Goal: Complete application form

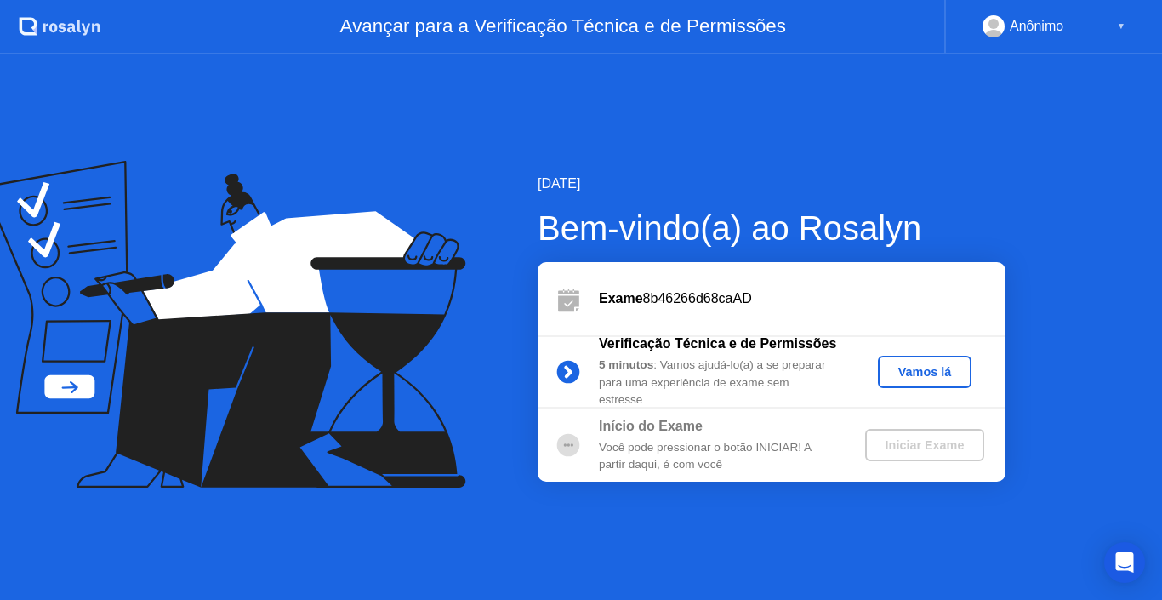
click at [948, 372] on div "Vamos lá" at bounding box center [925, 372] width 80 height 14
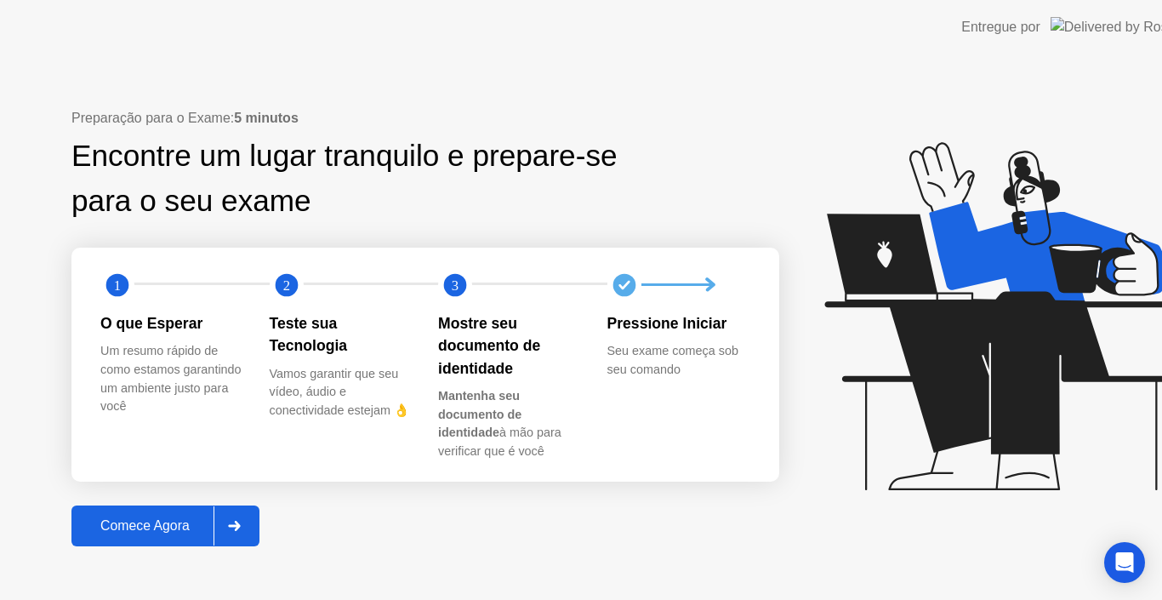
click at [925, 379] on icon at bounding box center [1002, 316] width 356 height 348
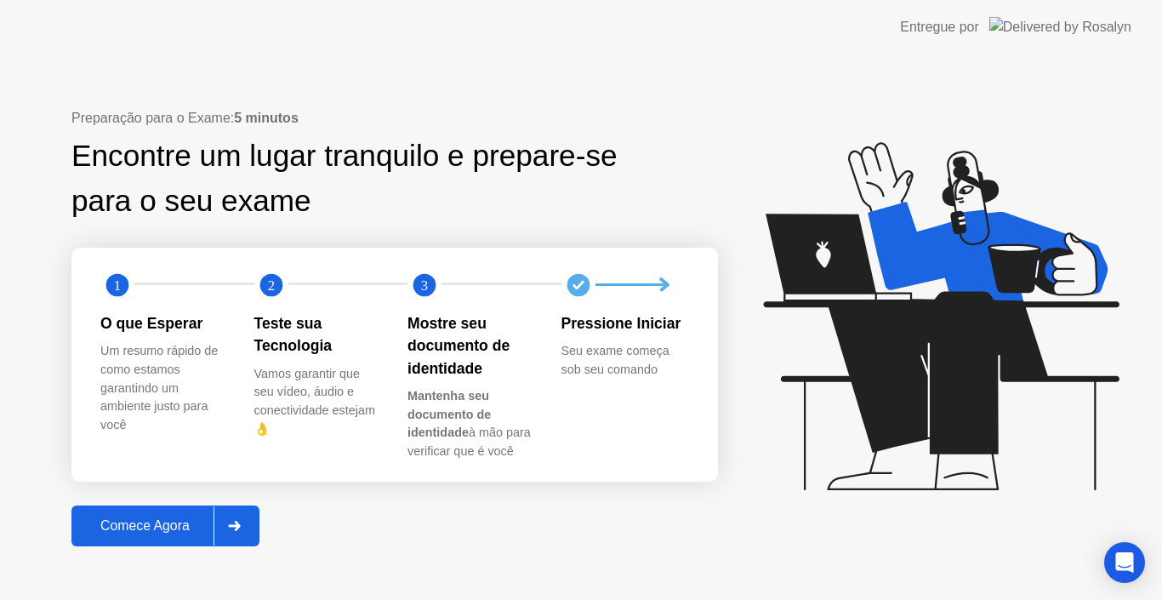
click at [154, 518] on div "Comece Agora" at bounding box center [145, 525] width 137 height 15
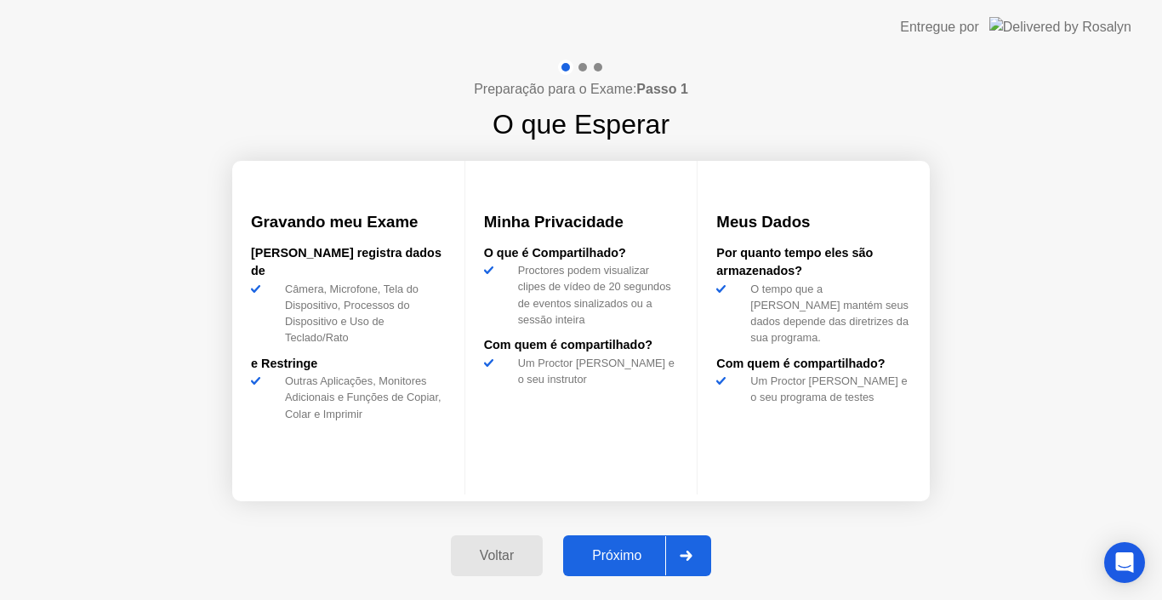
click at [644, 556] on div "Próximo" at bounding box center [616, 555] width 97 height 15
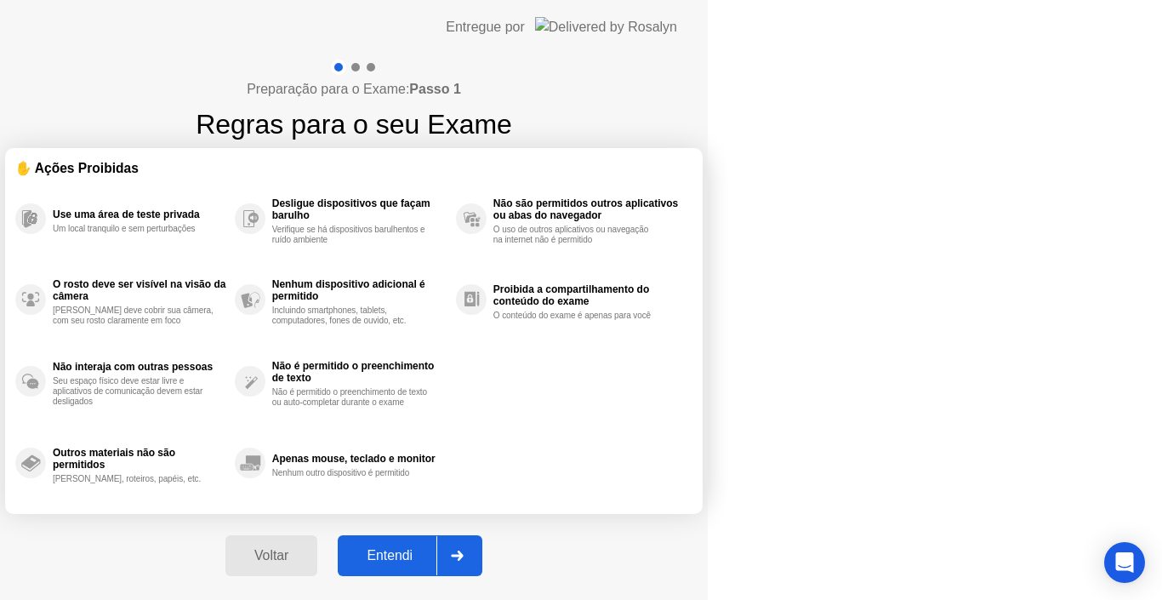
click at [436, 558] on div "Entendi" at bounding box center [390, 555] width 94 height 15
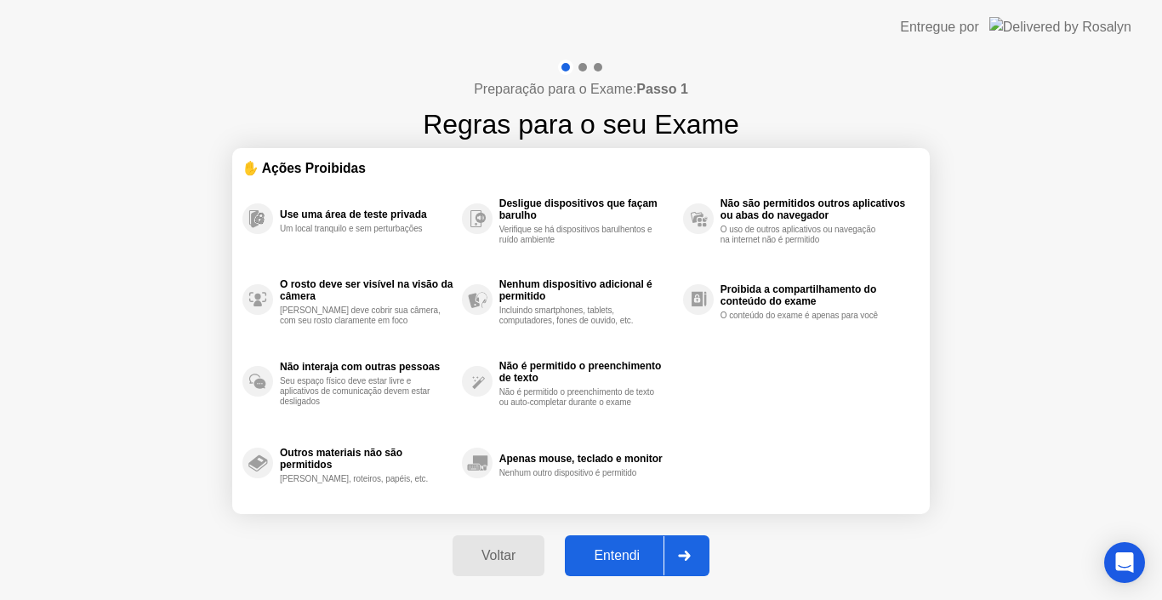
select select "**********"
select select "*******"
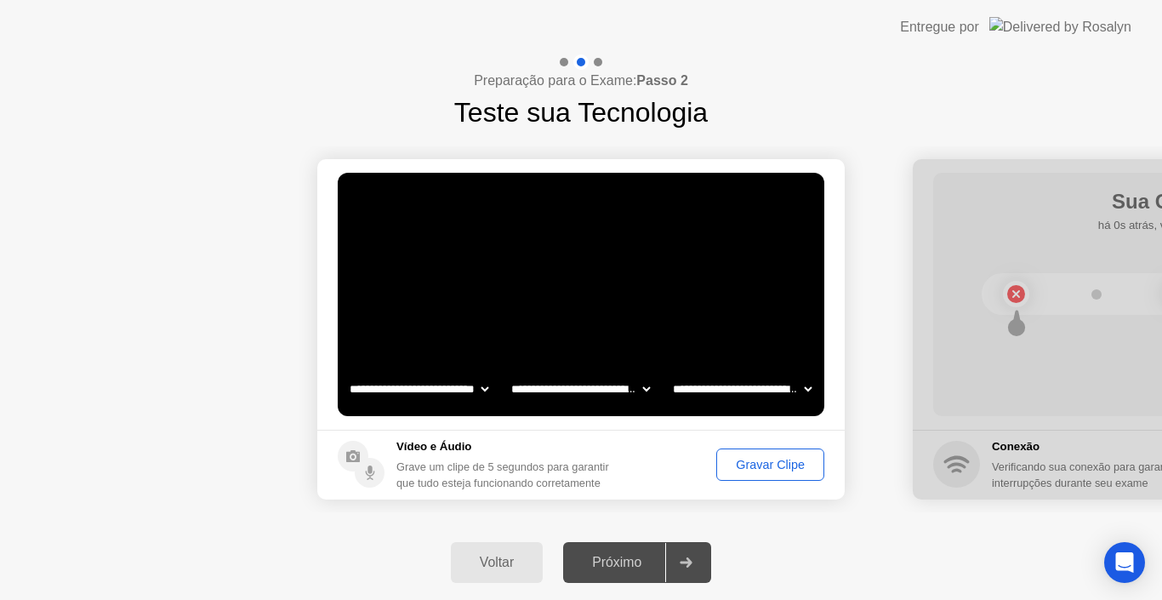
click at [628, 555] on div "Próximo" at bounding box center [616, 562] width 97 height 15
click at [758, 458] on div "Gravar Clipe" at bounding box center [770, 465] width 96 height 14
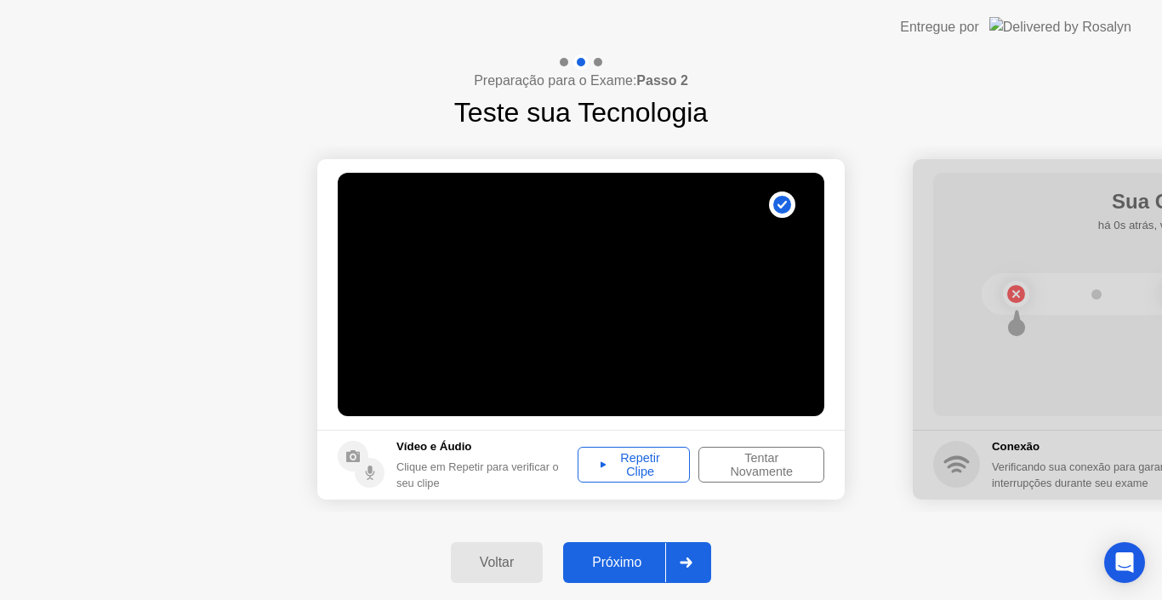
click at [627, 561] on div "Próximo" at bounding box center [616, 562] width 97 height 15
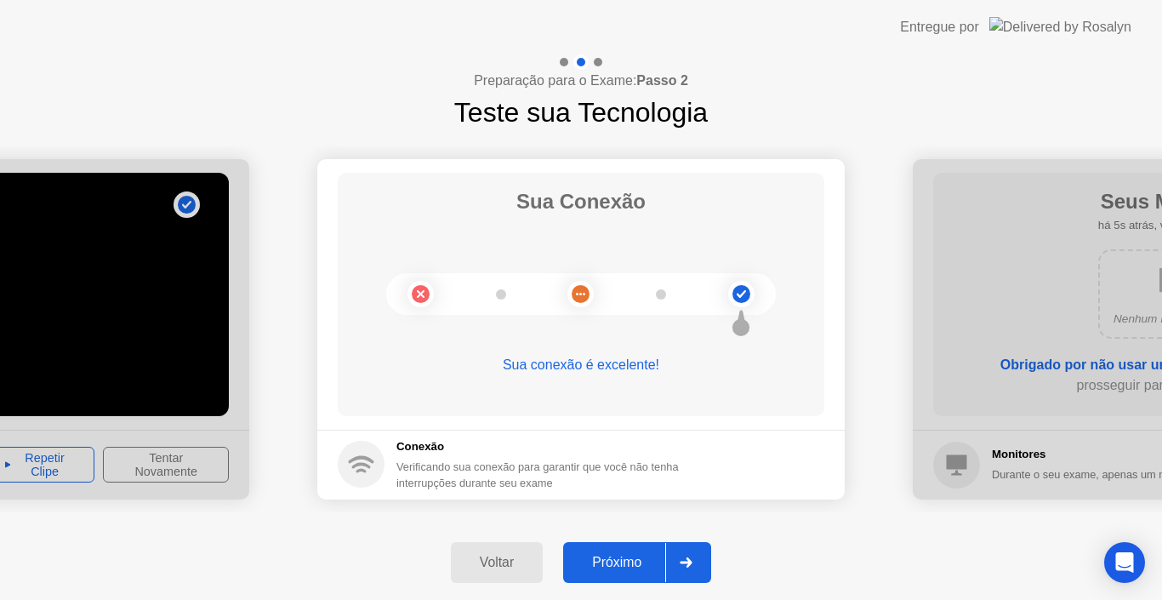
click at [649, 568] on div "Próximo" at bounding box center [616, 562] width 97 height 15
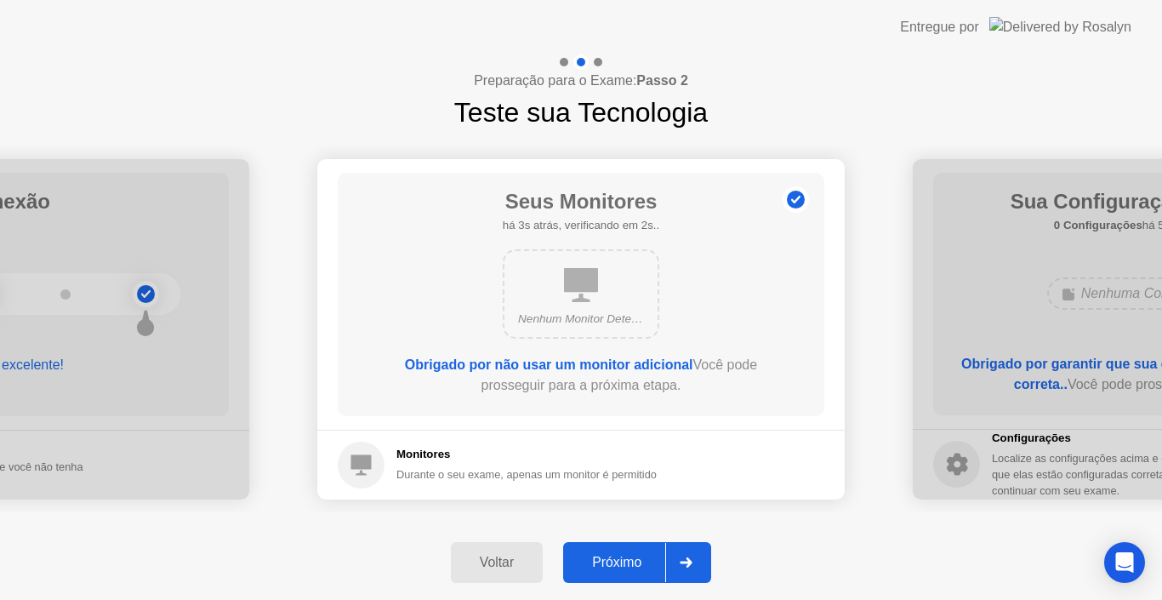
click at [649, 567] on div "Próximo" at bounding box center [616, 562] width 97 height 15
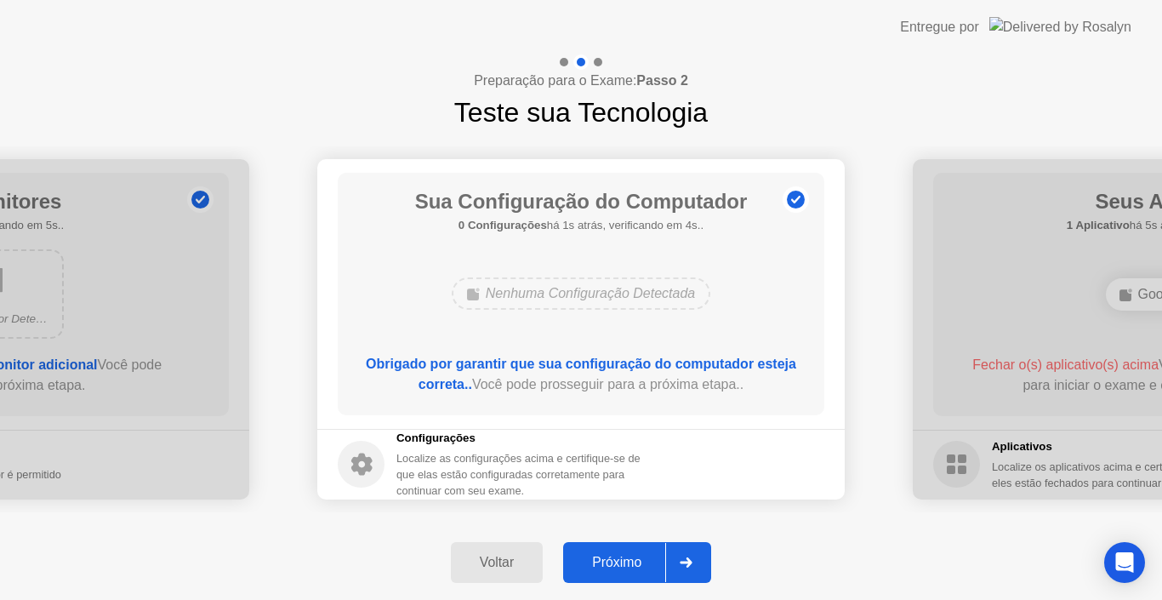
click at [649, 566] on div "Próximo" at bounding box center [616, 562] width 97 height 15
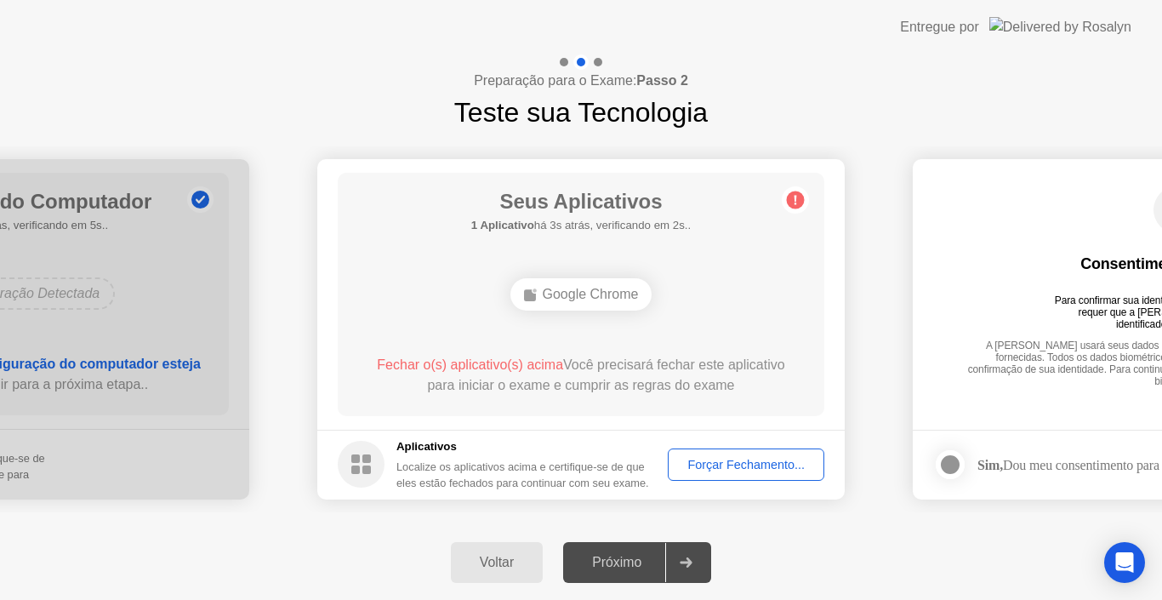
click at [649, 567] on div "Próximo" at bounding box center [616, 562] width 97 height 15
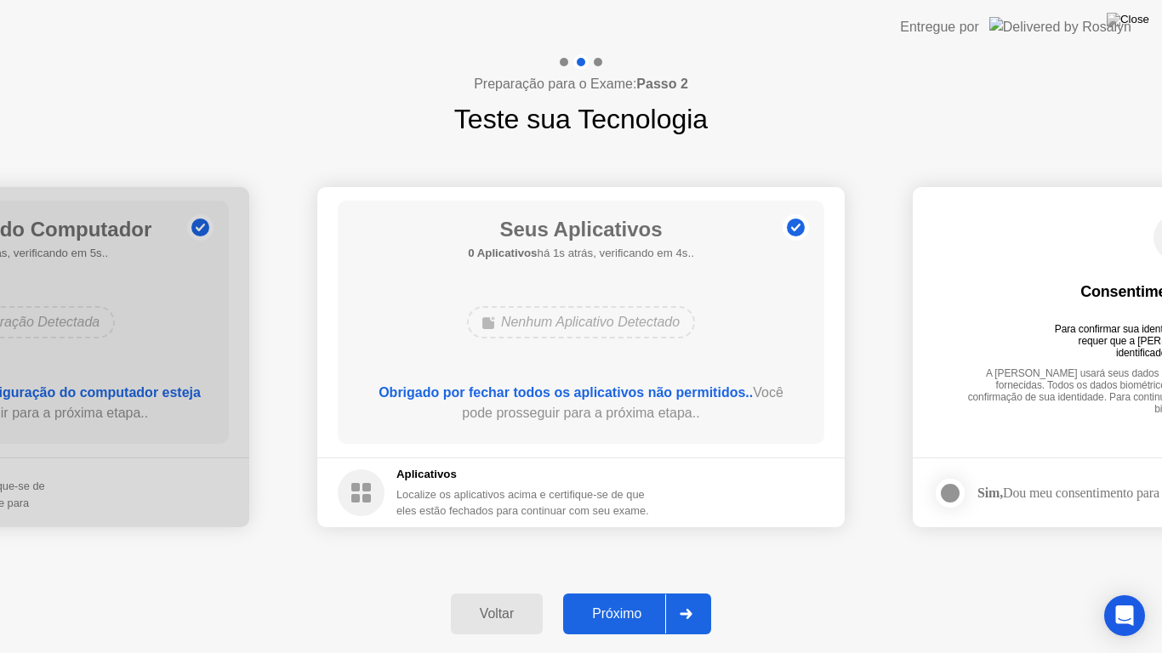
click at [623, 599] on div "Próximo" at bounding box center [616, 613] width 97 height 15
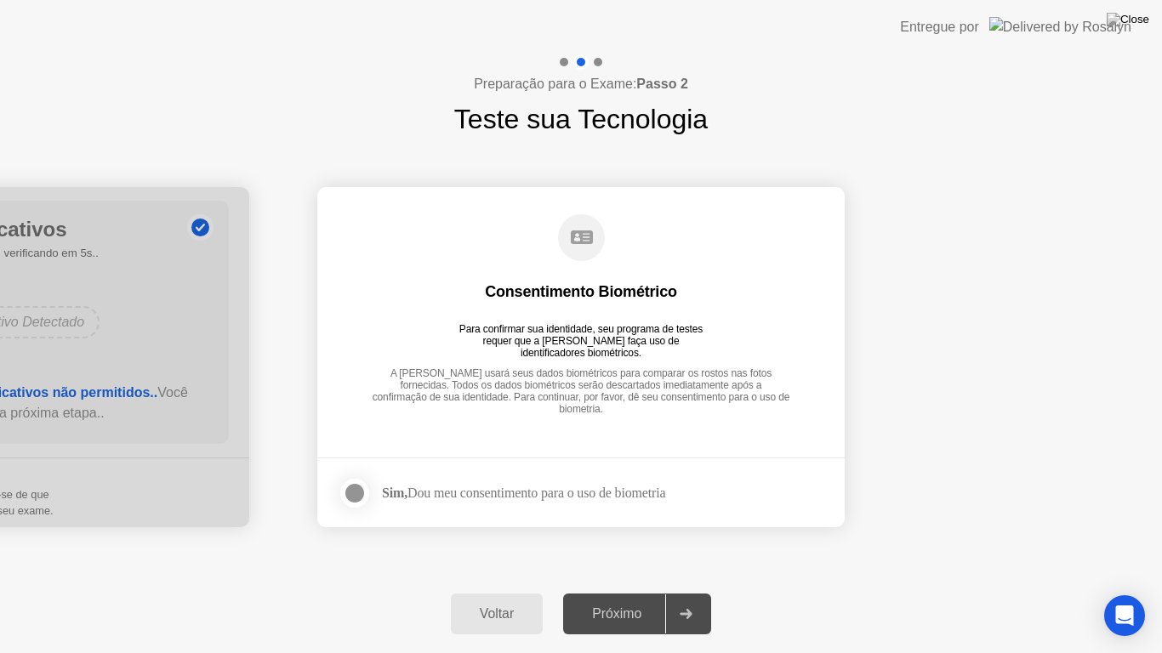
click at [361, 498] on div at bounding box center [354, 493] width 20 height 20
click at [652, 599] on div "Próximo" at bounding box center [616, 613] width 97 height 15
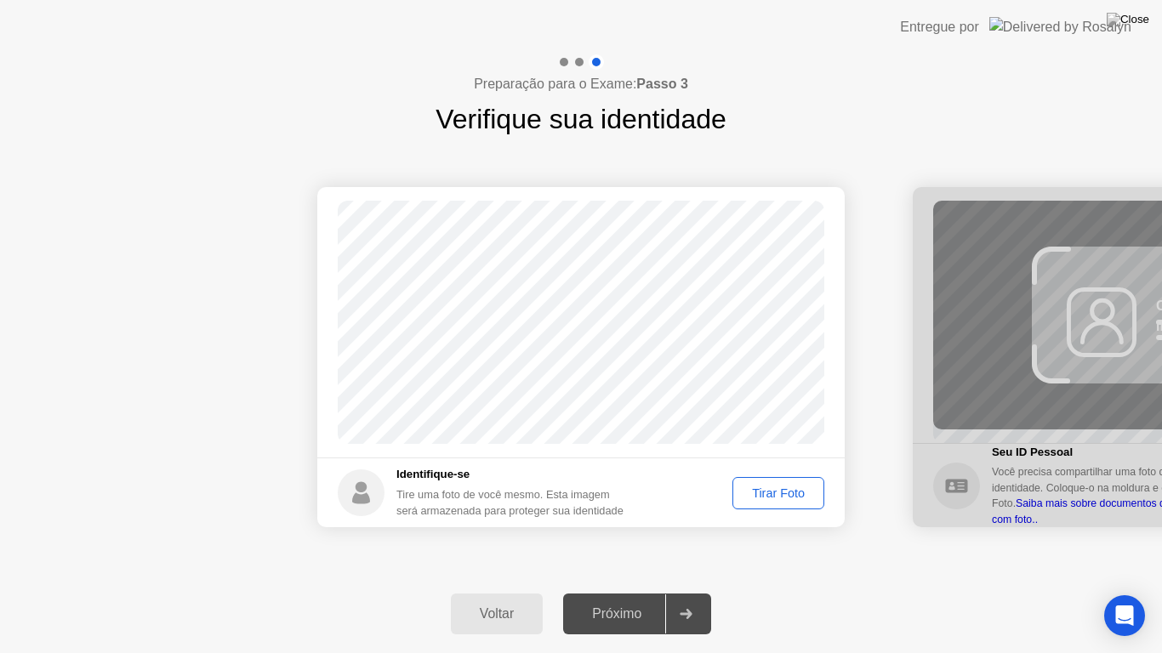
click at [767, 479] on button "Tirar Foto" at bounding box center [778, 493] width 92 height 32
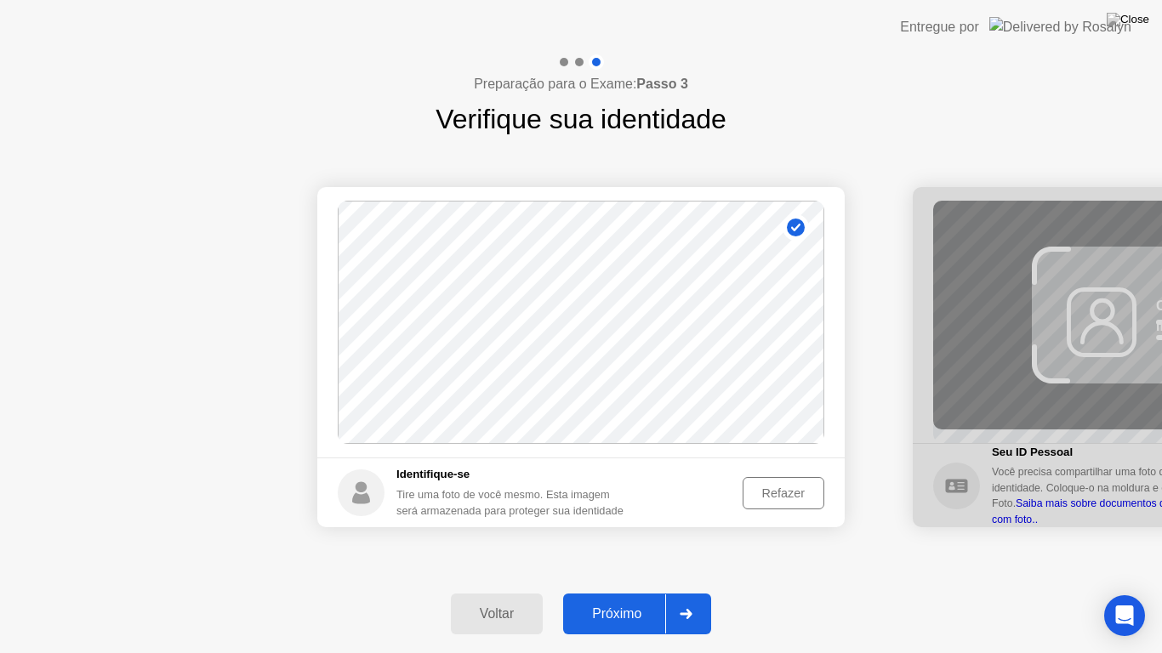
click at [637, 599] on button "Próximo" at bounding box center [637, 614] width 148 height 41
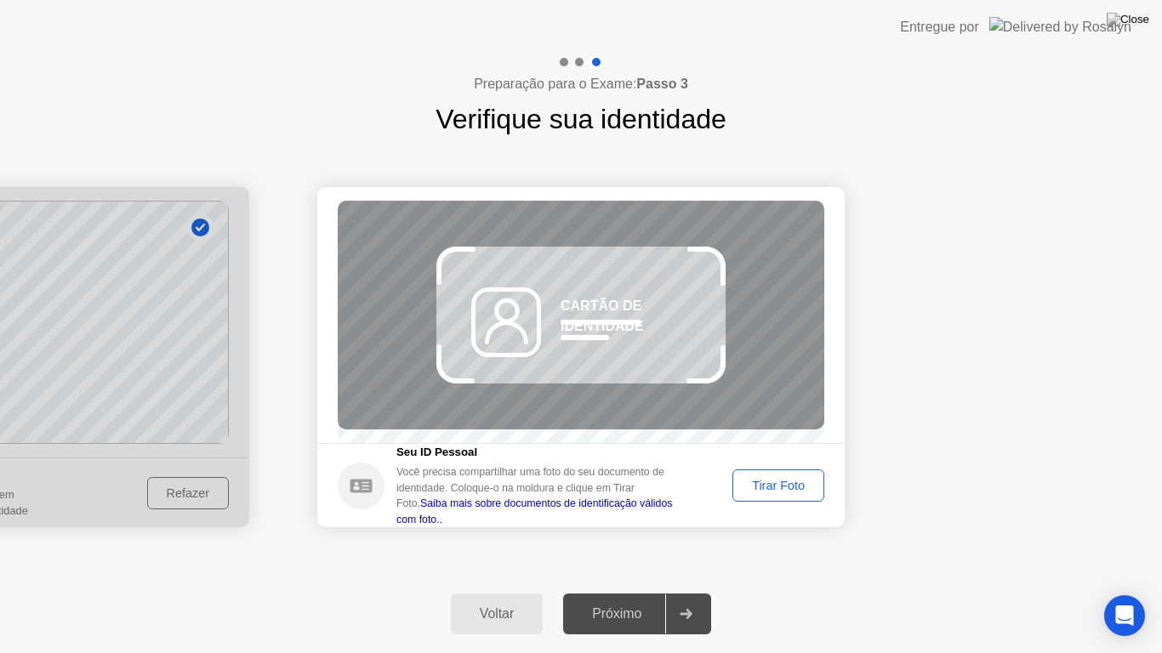
click at [767, 493] on div "Tirar Foto" at bounding box center [778, 486] width 80 height 14
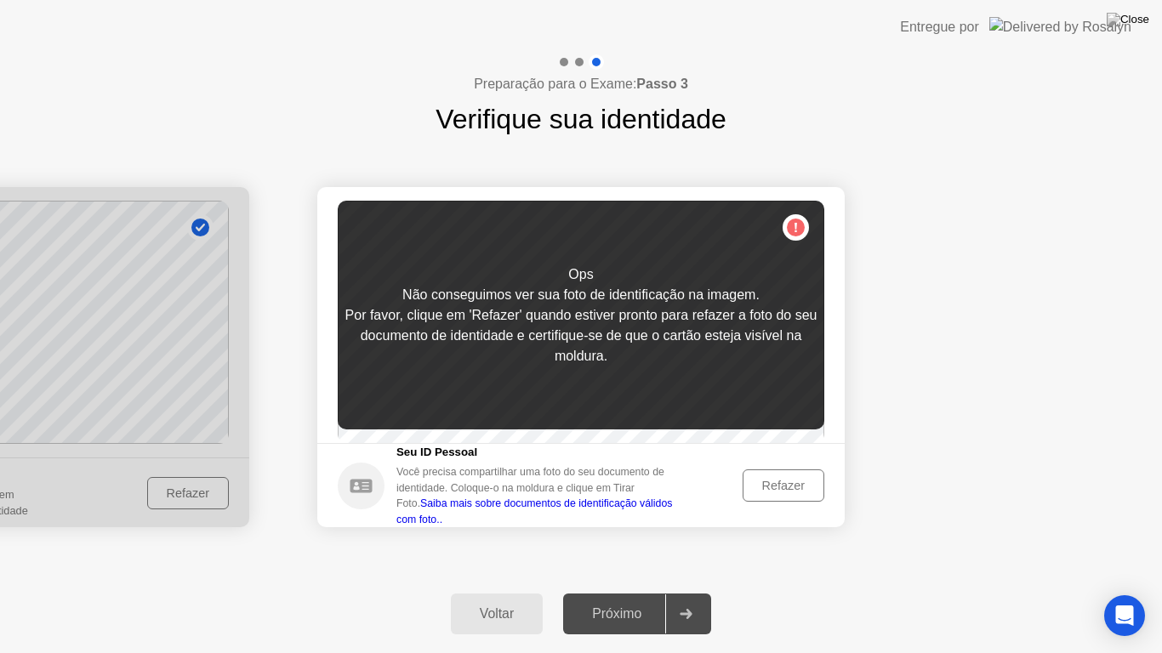
click at [651, 599] on div "Próximo" at bounding box center [616, 613] width 97 height 15
click at [1142, 22] on img at bounding box center [1128, 20] width 43 height 14
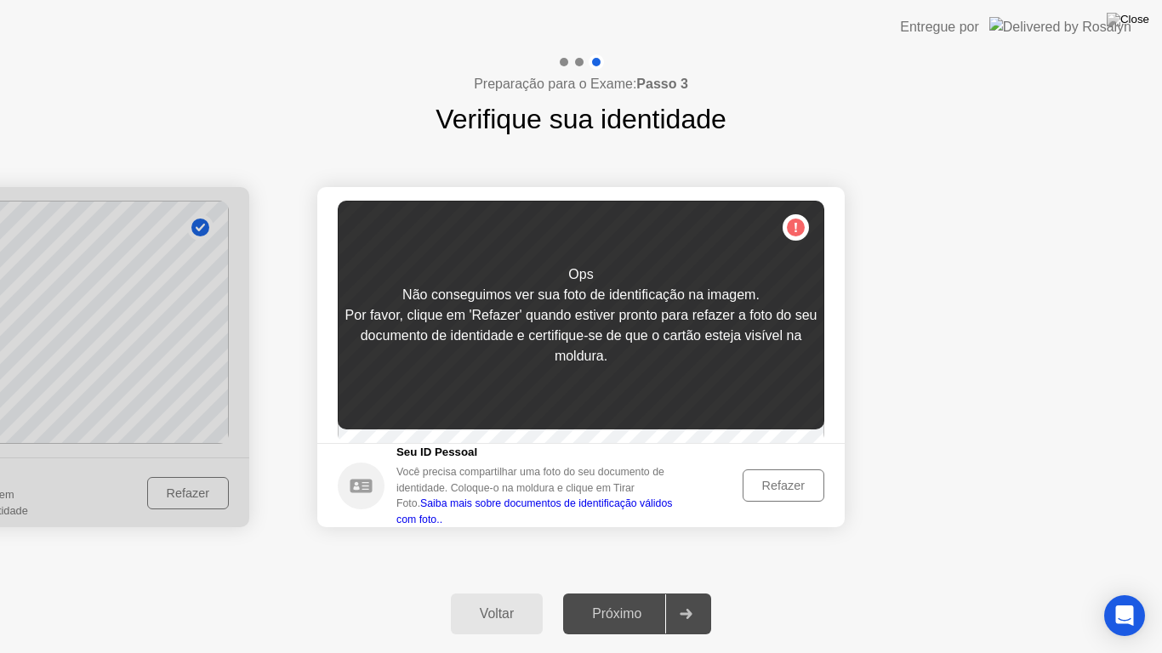
click at [511, 599] on div "Voltar" at bounding box center [497, 613] width 82 height 15
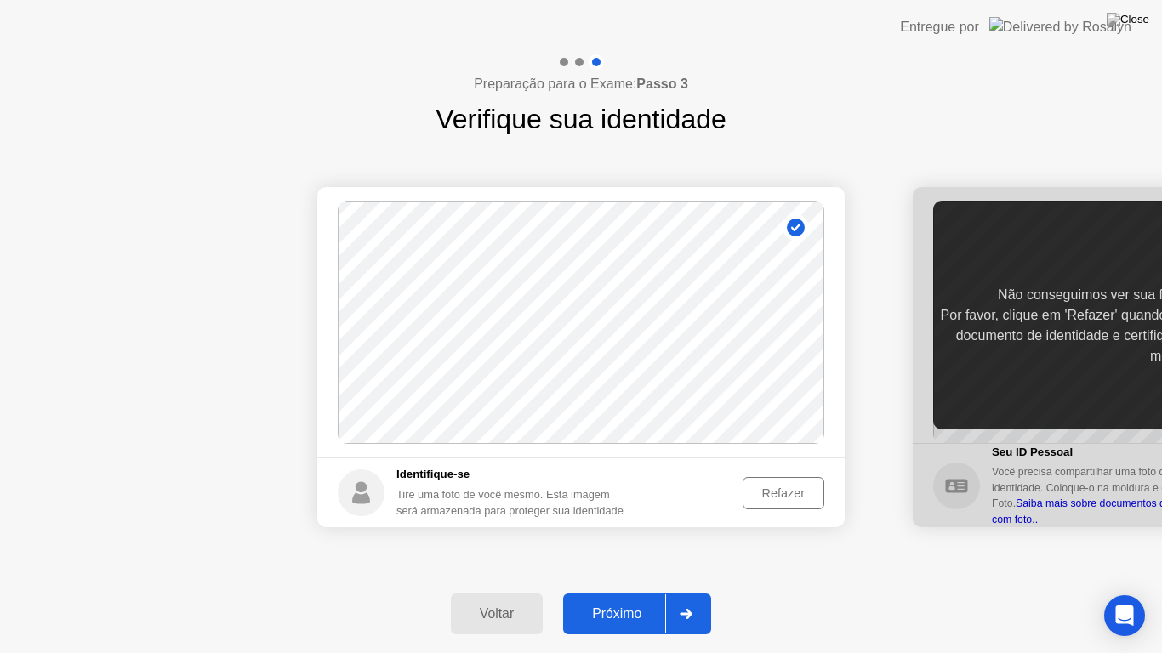
click at [793, 228] on icon at bounding box center [795, 228] width 9 height 8
click at [1147, 26] on img at bounding box center [1128, 20] width 43 height 14
